Goal: Transaction & Acquisition: Purchase product/service

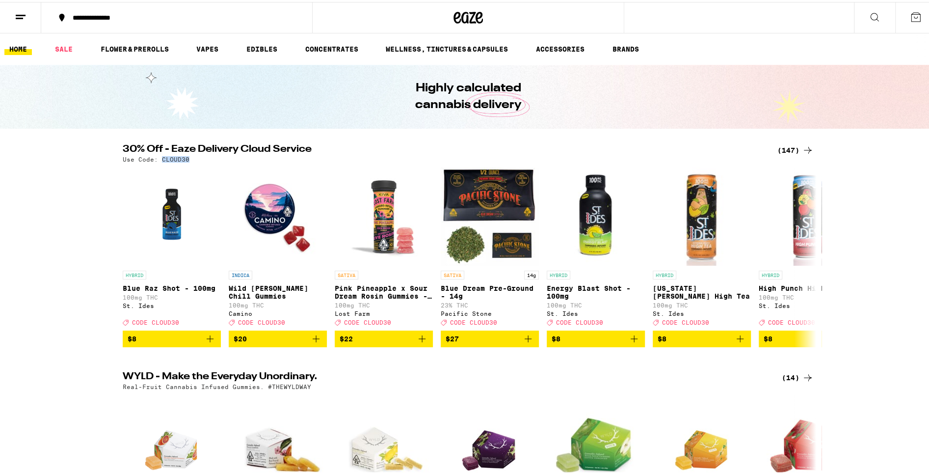
drag, startPoint x: 184, startPoint y: 159, endPoint x: 158, endPoint y: 163, distance: 25.8
click at [158, 163] on div "30% Off - Eaze Delivery Cloud Service (147) Use Code: CLOUD30 HYBRID Blue Raz S…" at bounding box center [468, 243] width 707 height 203
copy p "CLOUD30"
click at [783, 146] on div "(147)" at bounding box center [796, 148] width 36 height 12
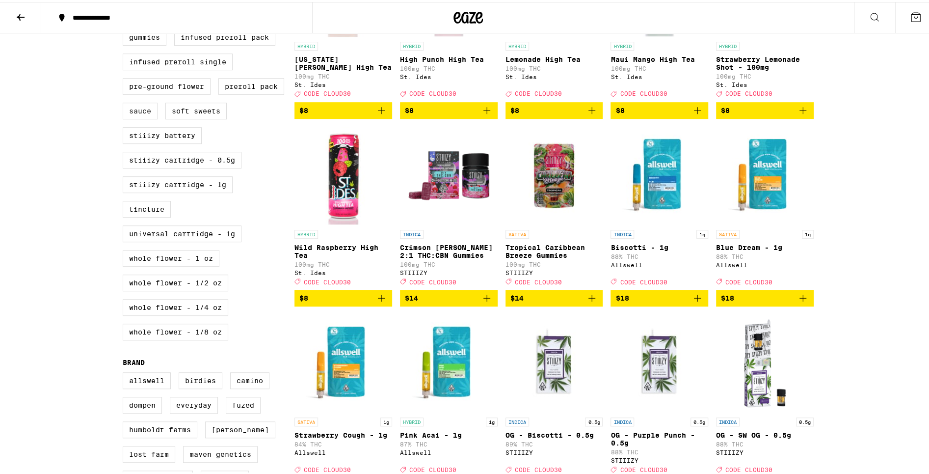
scroll to position [245, 0]
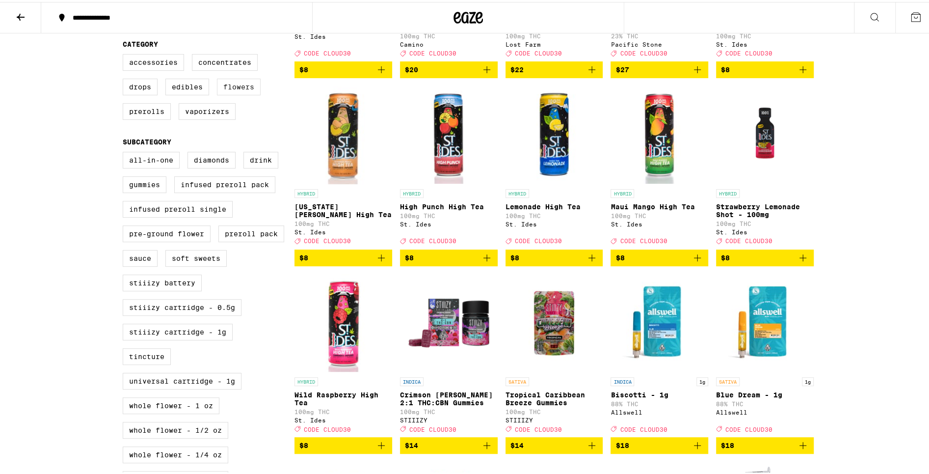
click at [233, 92] on label "Flowers" at bounding box center [239, 85] width 44 height 17
click at [125, 54] on input "Flowers" at bounding box center [125, 54] width 0 height 0
checkbox input "true"
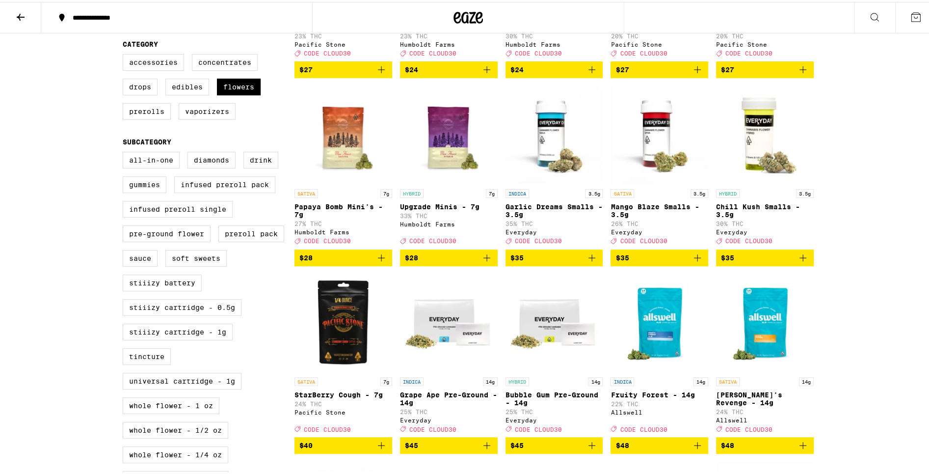
click at [586, 262] on icon "Add to bag" at bounding box center [592, 256] width 12 height 12
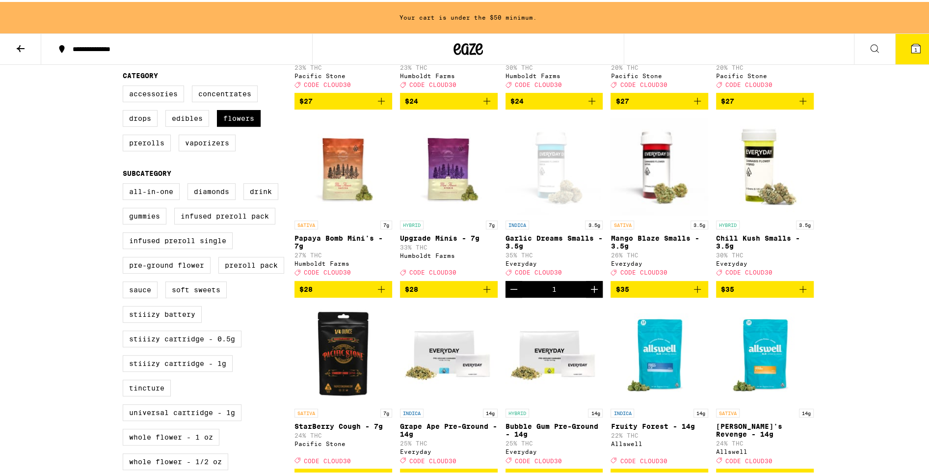
scroll to position [277, 0]
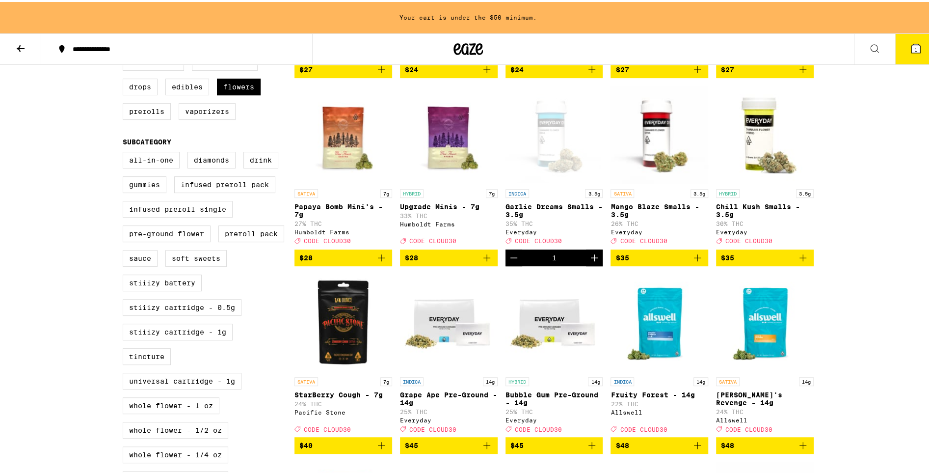
click at [800, 259] on icon "Add to bag" at bounding box center [803, 255] width 7 height 7
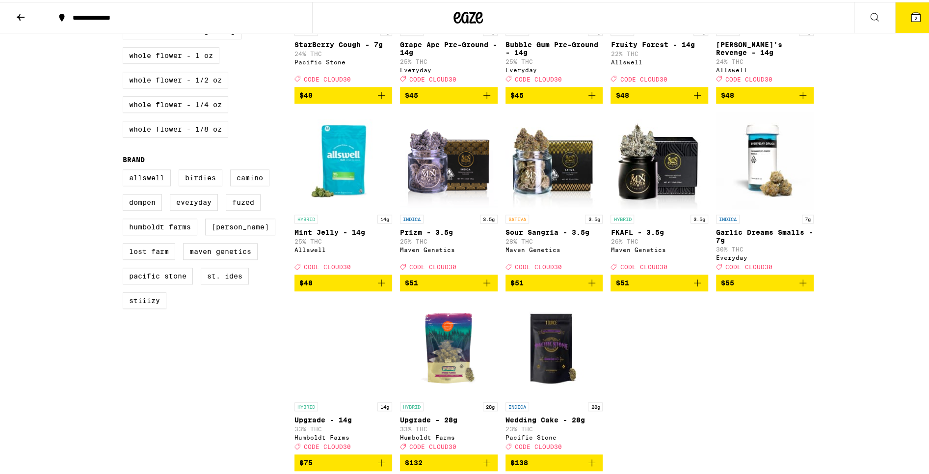
scroll to position [540, 0]
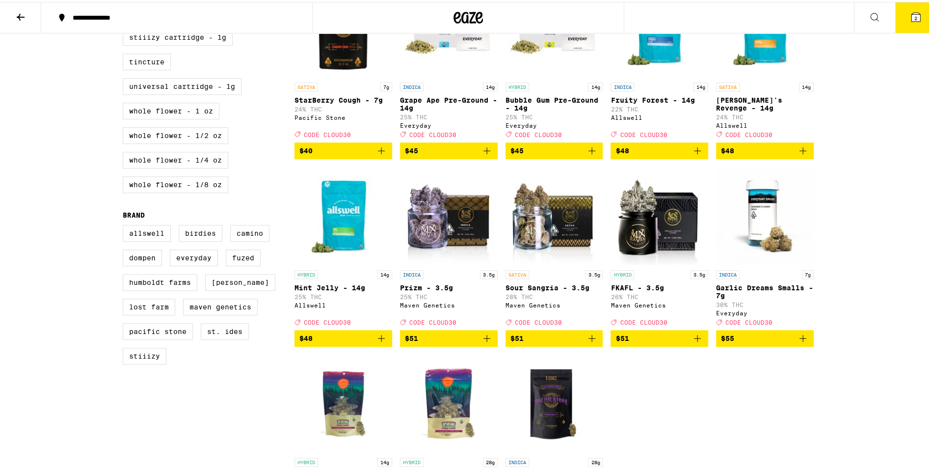
click at [587, 342] on icon "Add to bag" at bounding box center [592, 336] width 12 height 12
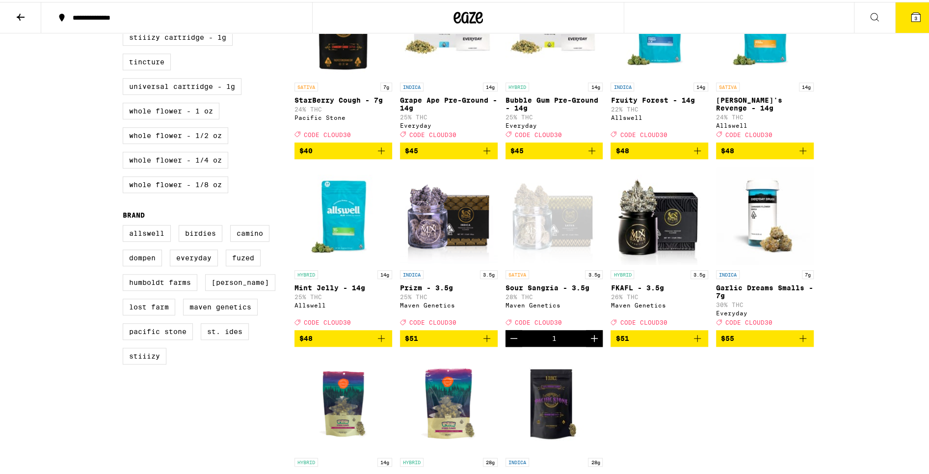
click at [910, 16] on icon at bounding box center [916, 15] width 12 height 12
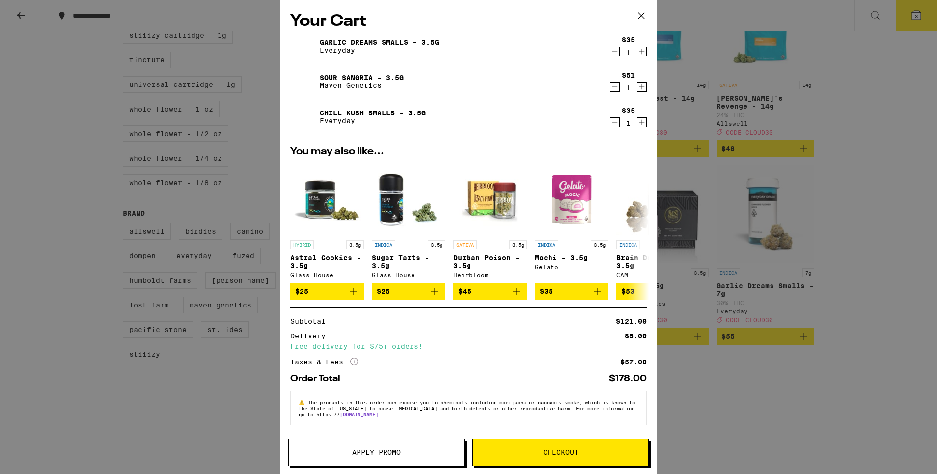
click at [393, 456] on span "Apply Promo" at bounding box center [376, 452] width 49 height 7
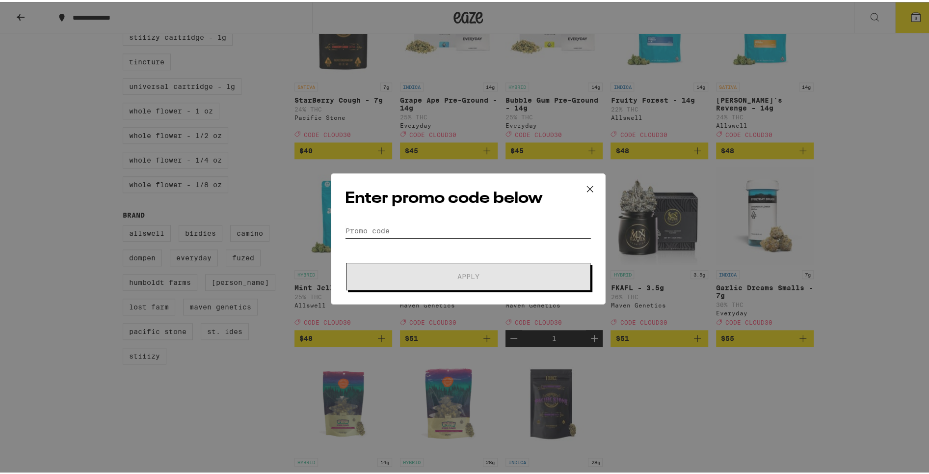
click at [438, 227] on input "Promo Code" at bounding box center [468, 228] width 246 height 15
paste input "CLOUD30"
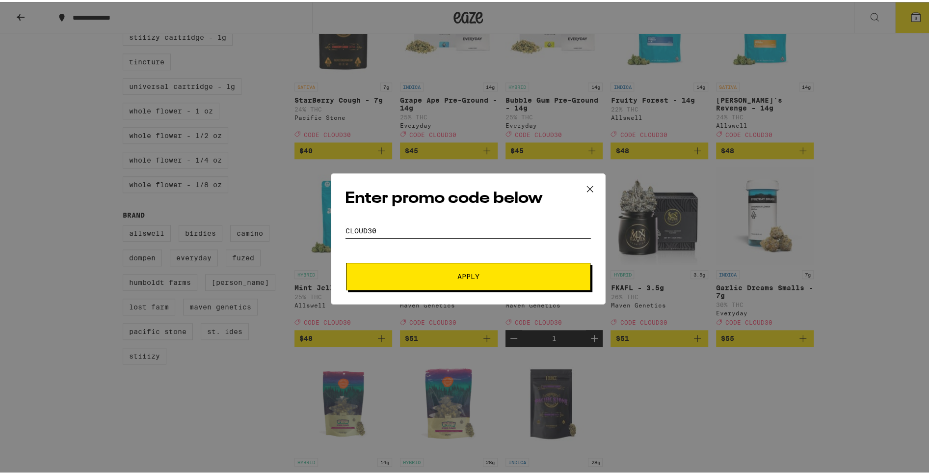
type input "CLOUD30"
click at [444, 266] on button "Apply" at bounding box center [468, 274] width 245 height 27
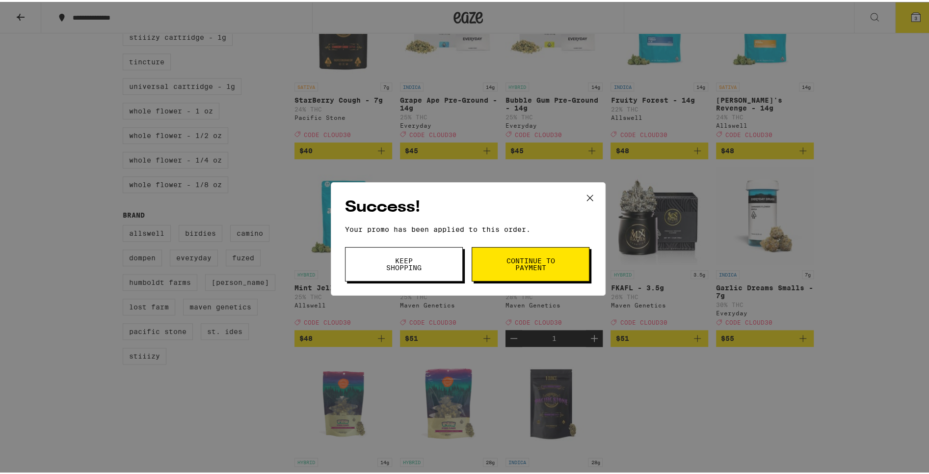
click at [565, 263] on button "Continue to payment" at bounding box center [531, 262] width 118 height 34
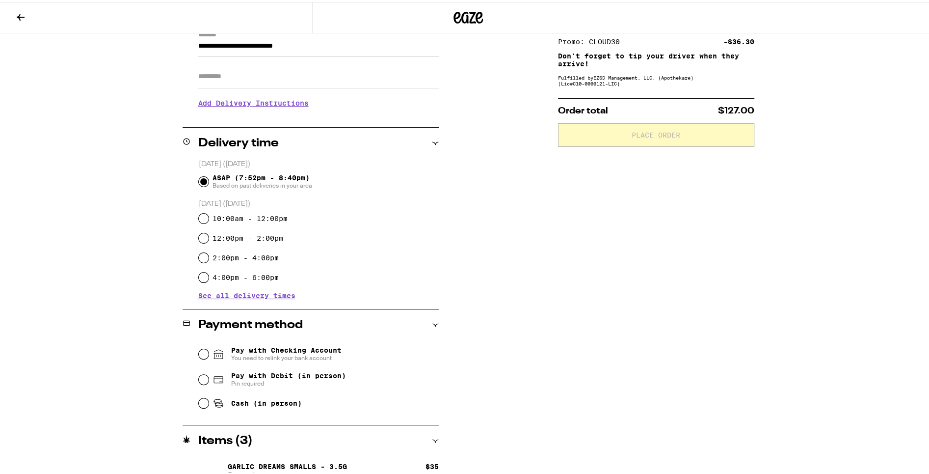
scroll to position [88, 0]
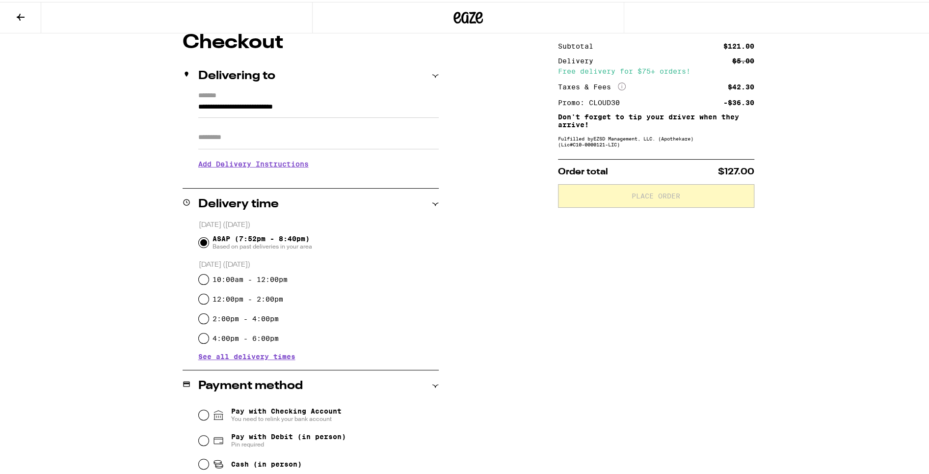
drag, startPoint x: 431, startPoint y: 206, endPoint x: 433, endPoint y: 197, distance: 8.5
click at [432, 203] on div "Delivery time" at bounding box center [311, 202] width 256 height 12
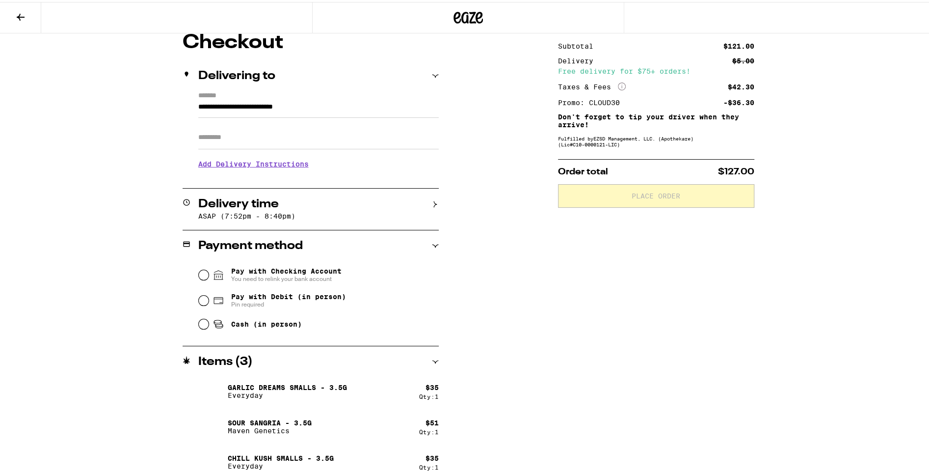
click at [427, 73] on div "Delivering to" at bounding box center [311, 74] width 256 height 12
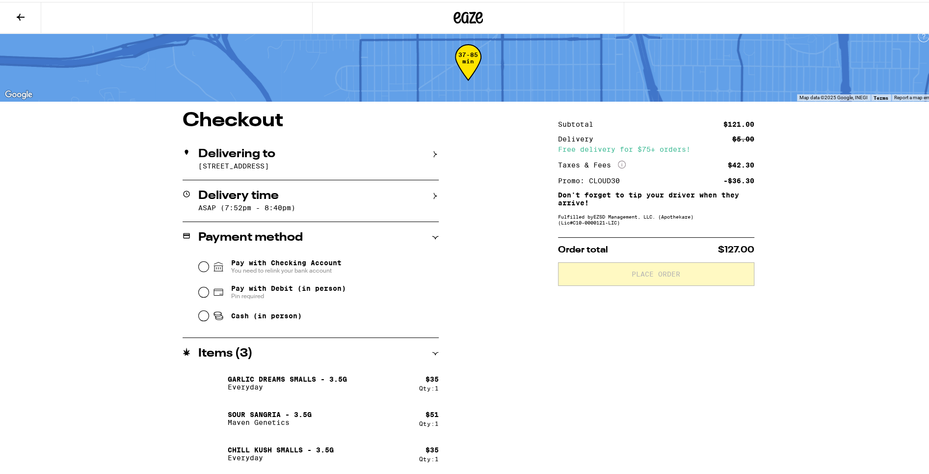
scroll to position [12, 0]
click at [200, 288] on input "Pay with Debit (in person) Pin required" at bounding box center [204, 290] width 10 height 10
radio input "true"
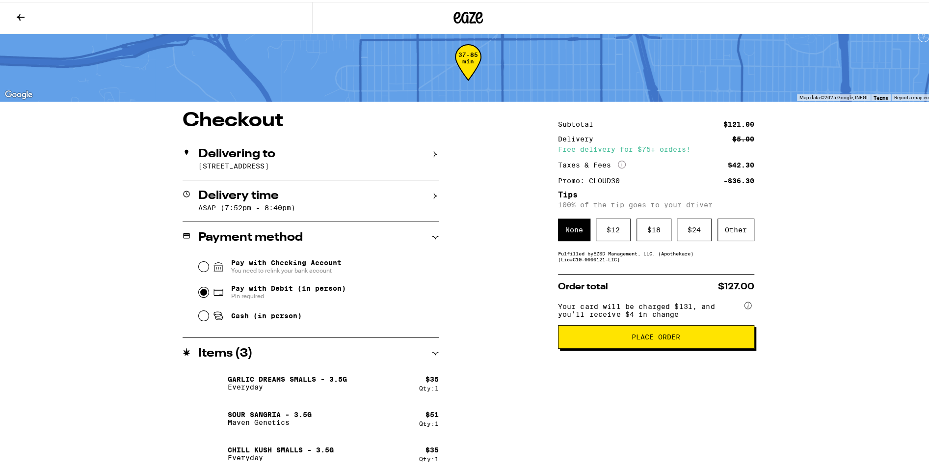
click at [639, 346] on button "Place Order" at bounding box center [656, 335] width 196 height 24
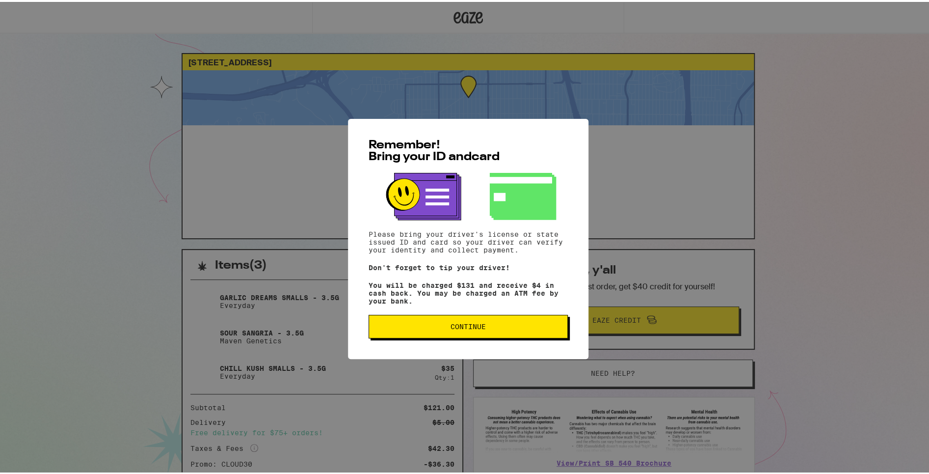
click at [474, 326] on span "Continue" at bounding box center [468, 324] width 35 height 7
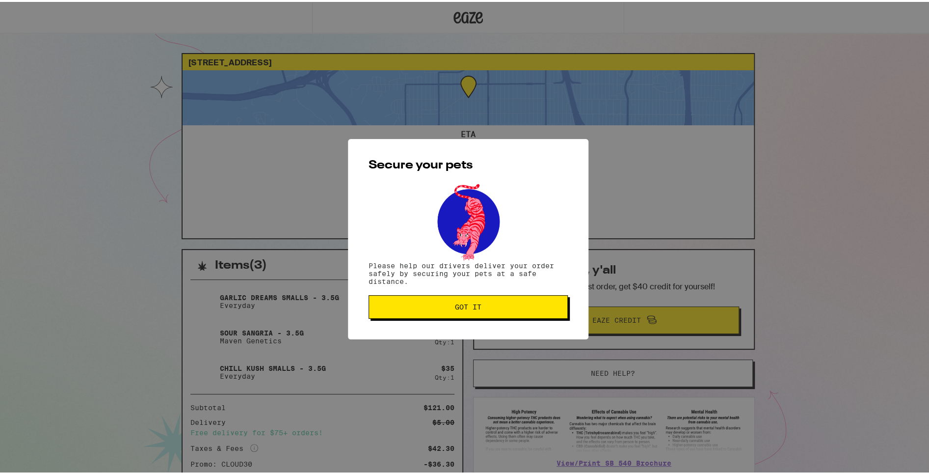
click at [475, 296] on button "Got it" at bounding box center [468, 305] width 199 height 24
